Goal: Task Accomplishment & Management: Manage account settings

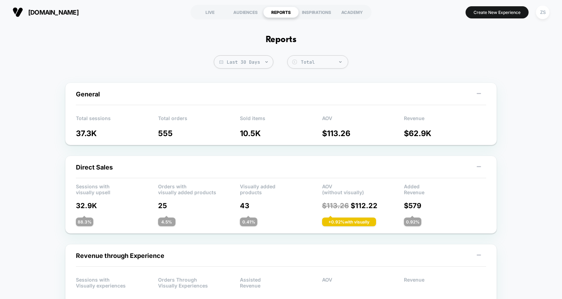
click at [206, 226] on div "Sessions with visually upsell Orders with visually added products Visually adde…" at bounding box center [281, 204] width 410 height 43
click at [214, 11] on div "LIVE" at bounding box center [209, 12] width 35 height 11
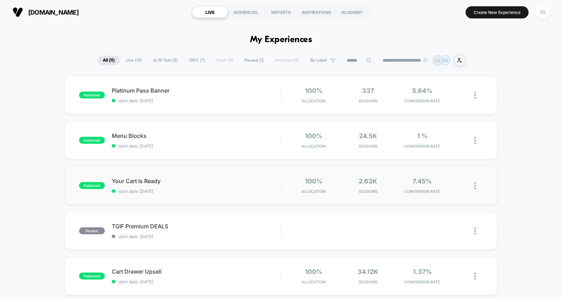
click at [244, 176] on div "published Your Cart Is Ready start date: [DATE] 100% Allocation 2.63k Sessions …" at bounding box center [281, 185] width 433 height 38
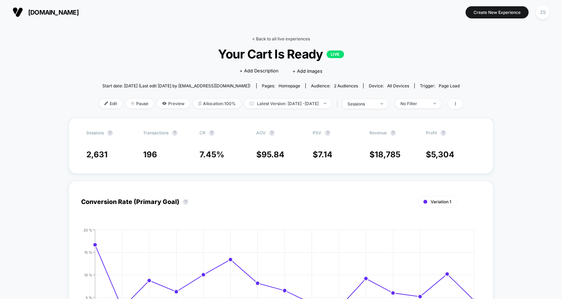
click at [269, 39] on link "< Back to all live experiences" at bounding box center [281, 38] width 58 height 5
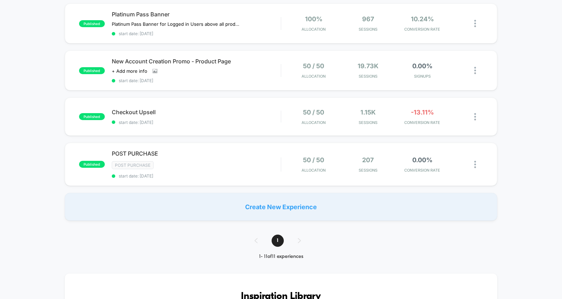
scroll to position [387, 0]
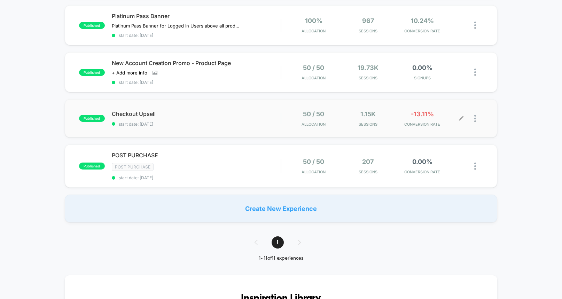
click at [473, 122] on div at bounding box center [472, 118] width 22 height 16
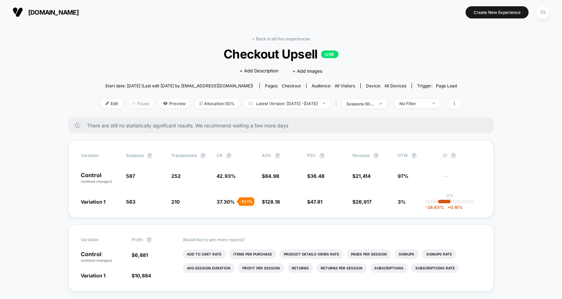
click at [133, 105] on span "Pause" at bounding box center [141, 103] width 28 height 9
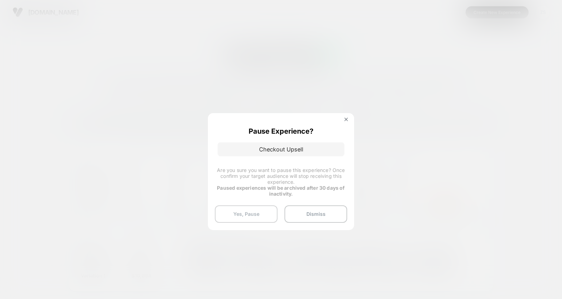
click at [252, 210] on button "Yes, Pause" at bounding box center [246, 213] width 63 height 17
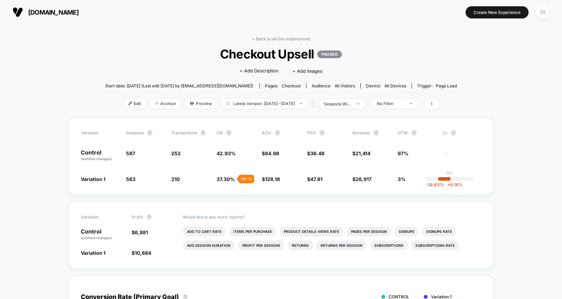
click at [25, 9] on button "[DOMAIN_NAME] [URL][DOMAIN_NAME]" at bounding box center [45, 12] width 70 height 11
